Goal: Information Seeking & Learning: Find specific fact

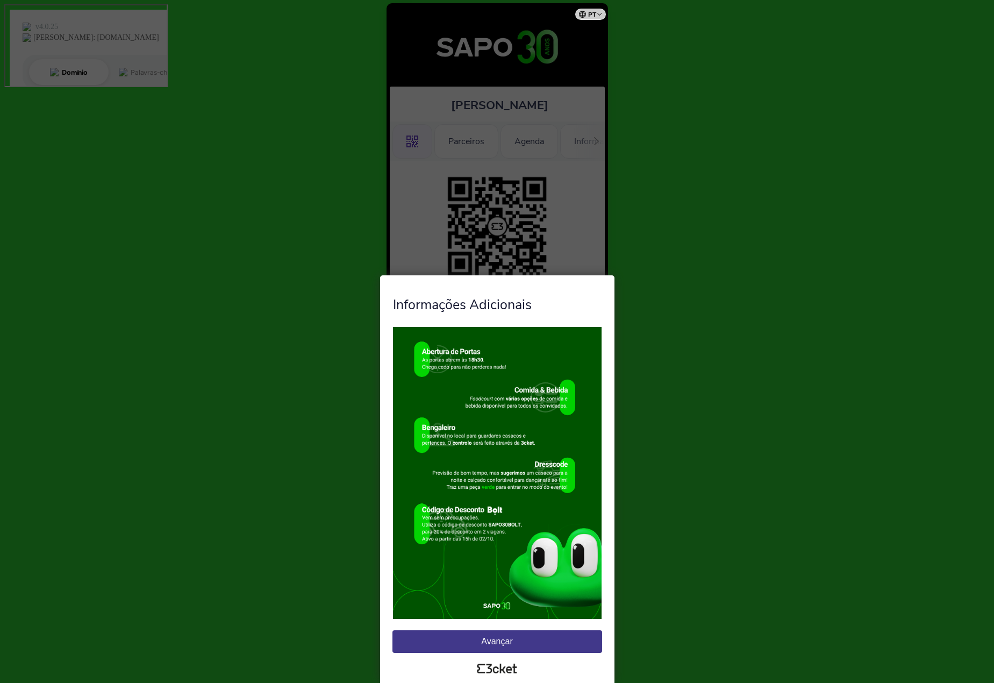
click at [562, 637] on button "Avançar" at bounding box center [498, 641] width 210 height 23
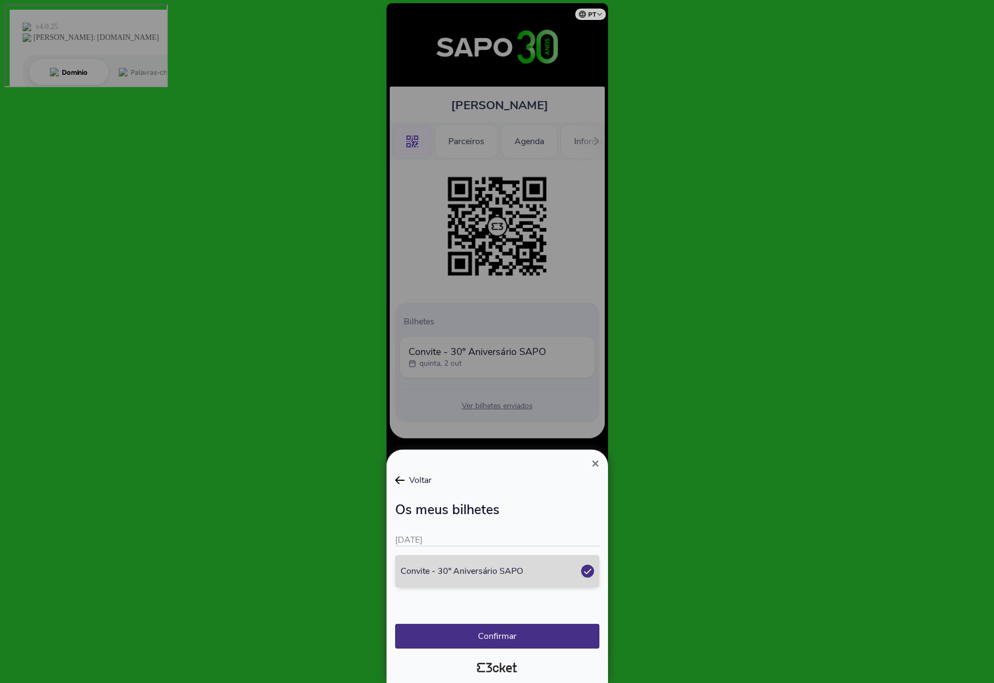
click at [461, 378] on div at bounding box center [497, 341] width 994 height 683
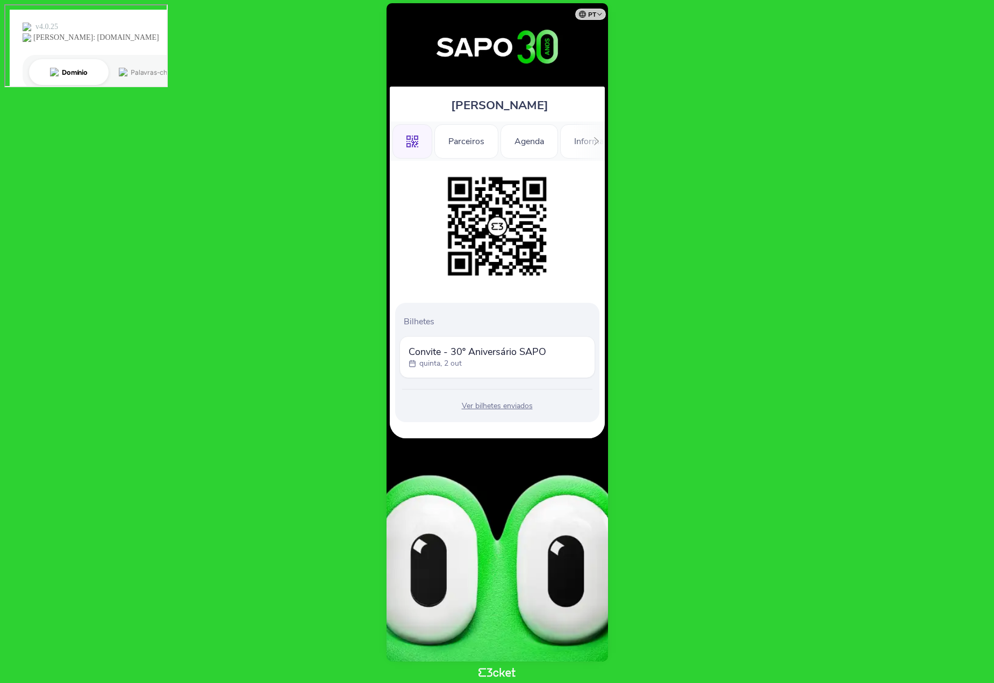
click at [599, 142] on icon at bounding box center [597, 141] width 8 height 8
click at [556, 139] on div "Informações" at bounding box center [565, 141] width 75 height 34
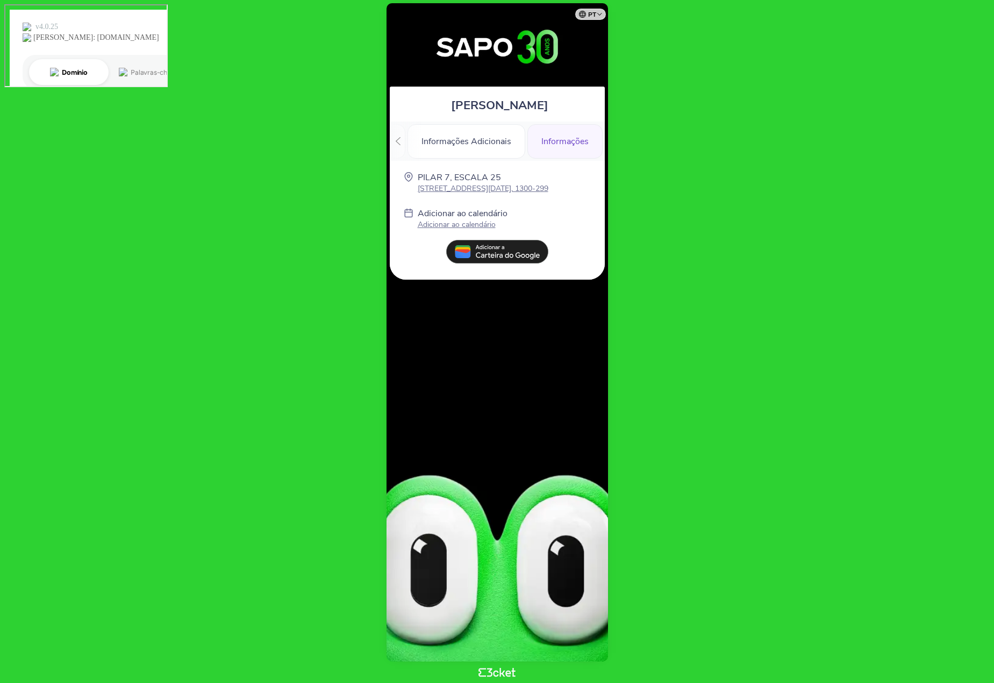
click at [475, 189] on p "[STREET_ADDRESS][DATE], 1300-299" at bounding box center [483, 188] width 131 height 10
click at [492, 138] on div "Informações Adicionais" at bounding box center [467, 141] width 118 height 34
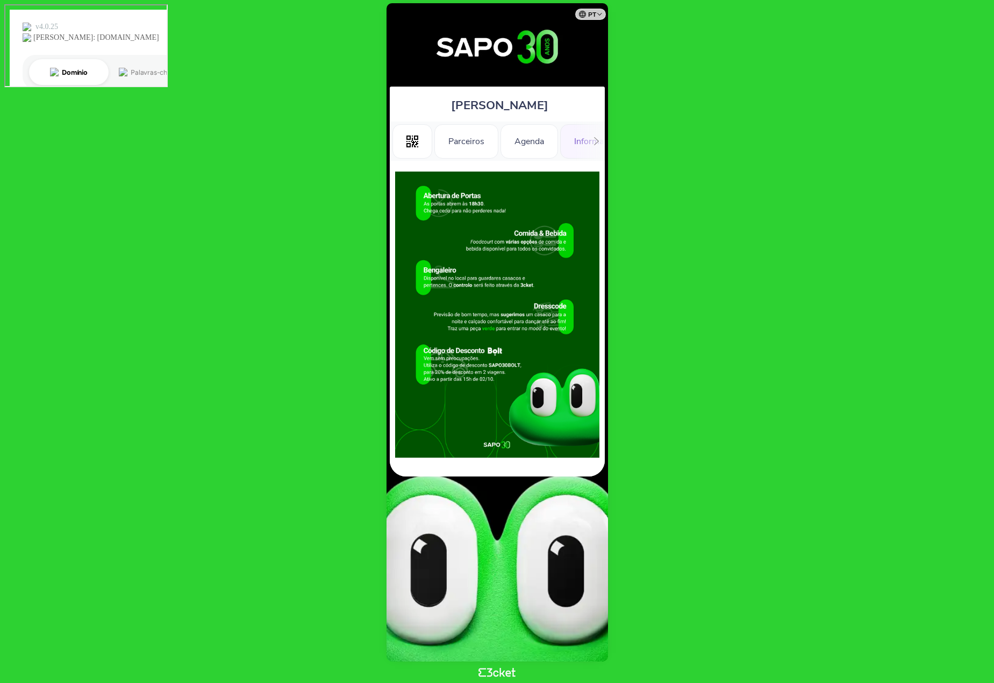
click at [600, 140] on icon at bounding box center [597, 141] width 8 height 8
click at [564, 141] on div "Informações" at bounding box center [565, 141] width 75 height 34
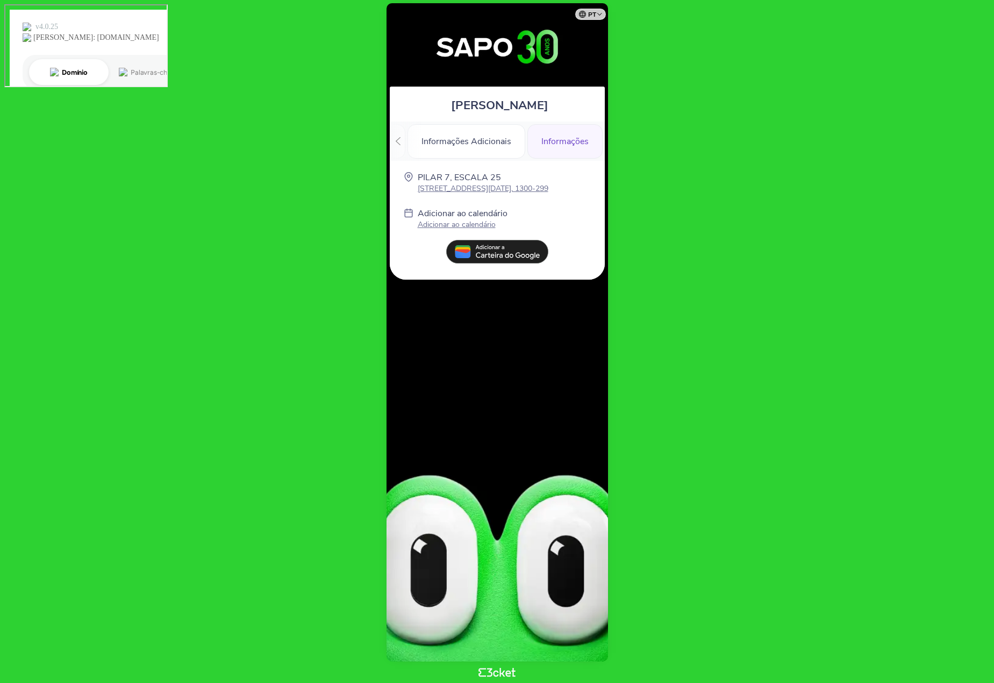
click at [507, 190] on p "[STREET_ADDRESS][DATE], 1300-299" at bounding box center [483, 188] width 131 height 10
